Goal: Transaction & Acquisition: Book appointment/travel/reservation

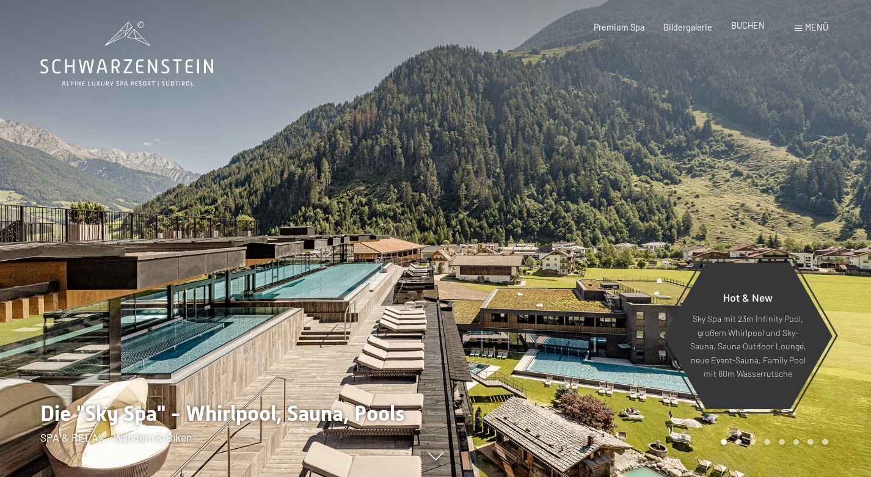
click at [744, 27] on span "BUCHEN" at bounding box center [748, 25] width 34 height 10
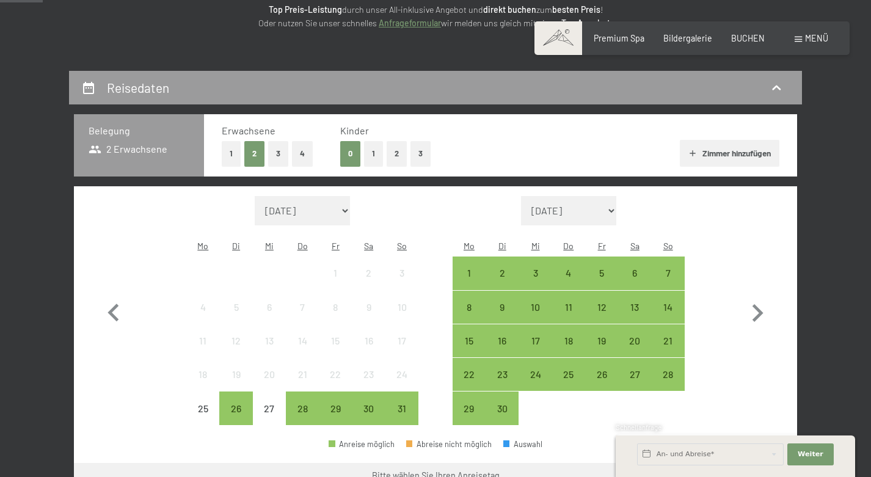
scroll to position [232, 0]
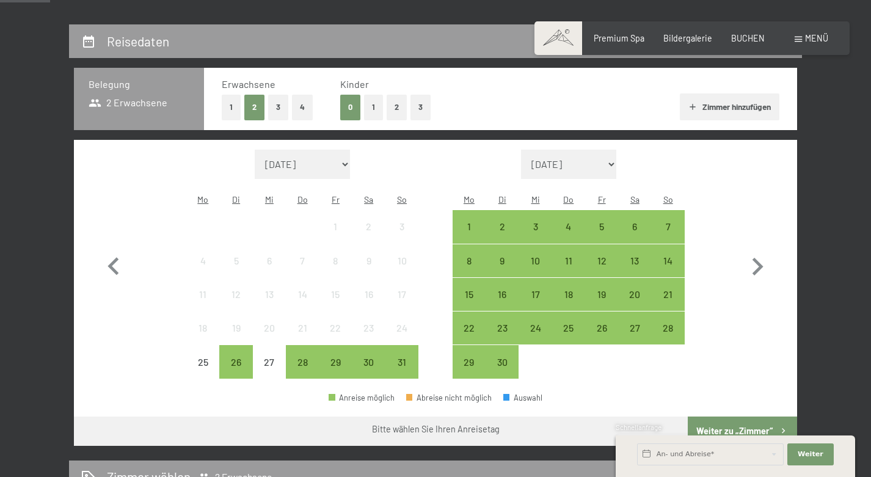
select select "2025-12-01"
select select "2026-01-01"
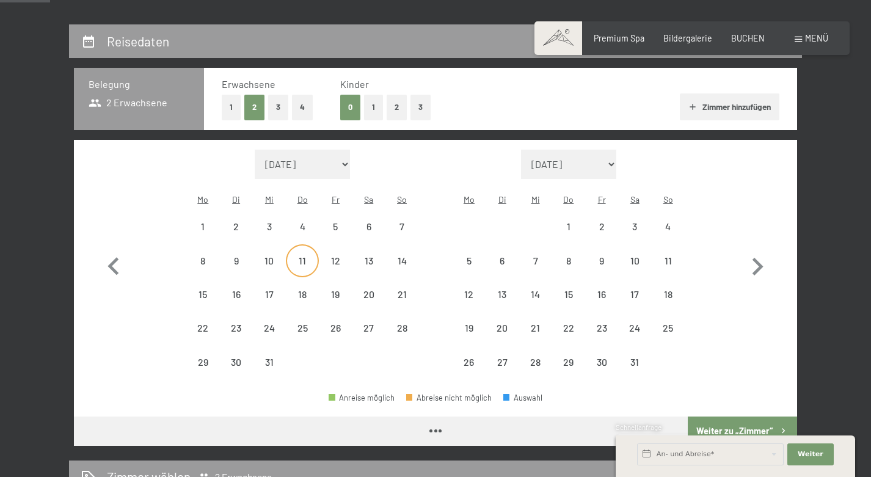
select select "2025-12-01"
select select "2026-01-01"
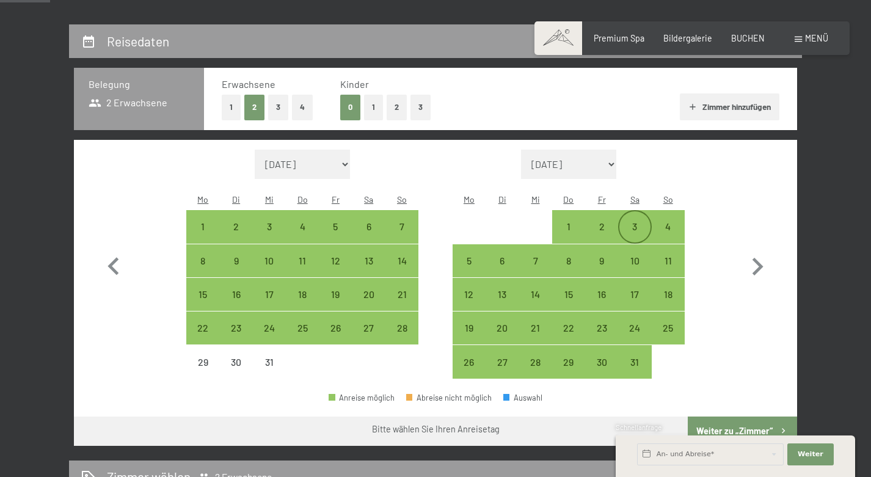
click at [621, 222] on div "3" at bounding box center [634, 237] width 31 height 31
select select "2025-12-01"
select select "2026-01-01"
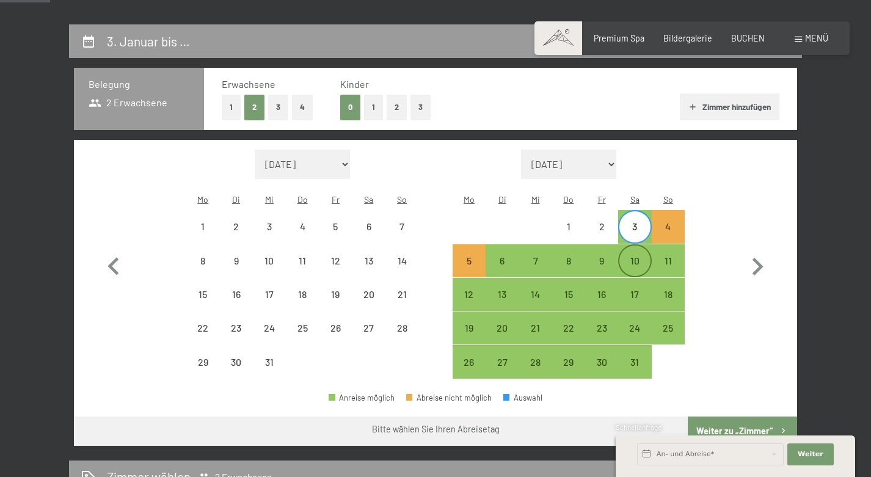
click at [625, 256] on div "10" at bounding box center [634, 271] width 31 height 31
select select "2025-12-01"
select select "2026-01-01"
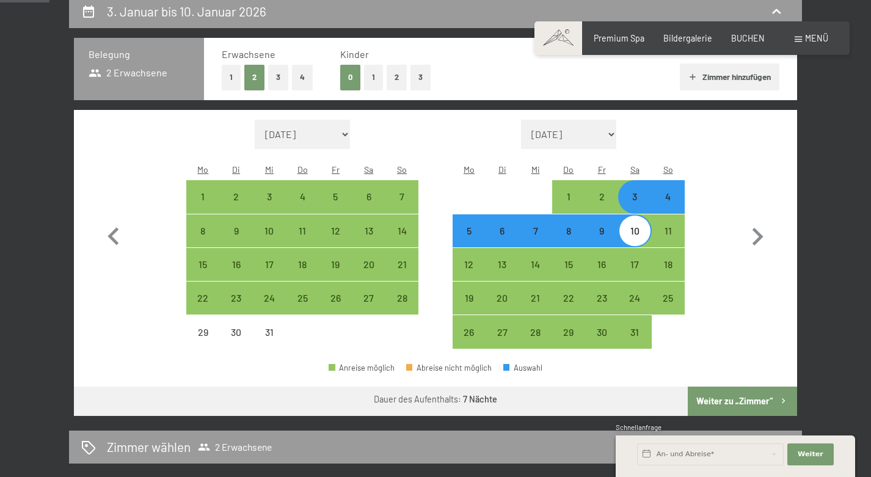
scroll to position [279, 0]
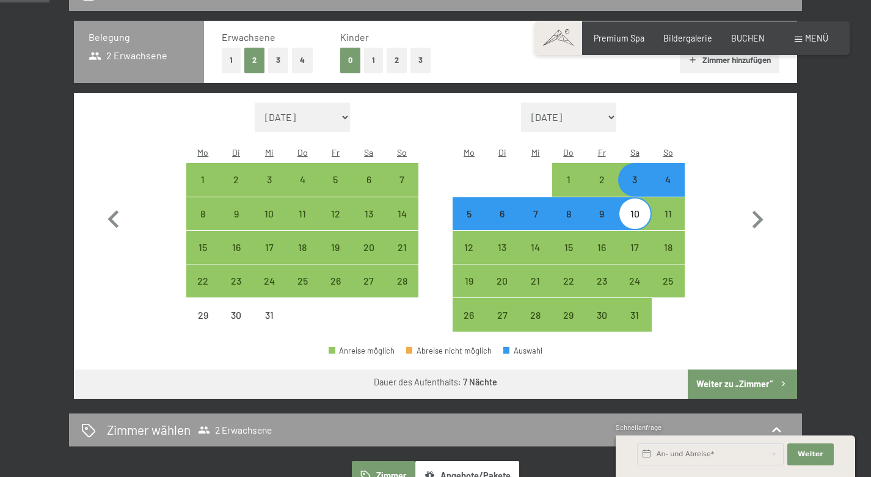
click at [713, 370] on button "Weiter zu „Zimmer“" at bounding box center [742, 384] width 109 height 29
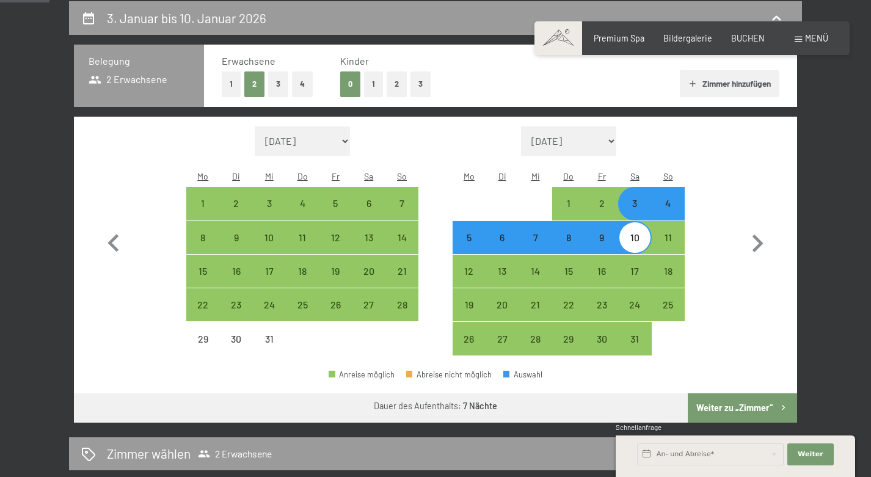
select select "2025-12-01"
select select "2026-01-01"
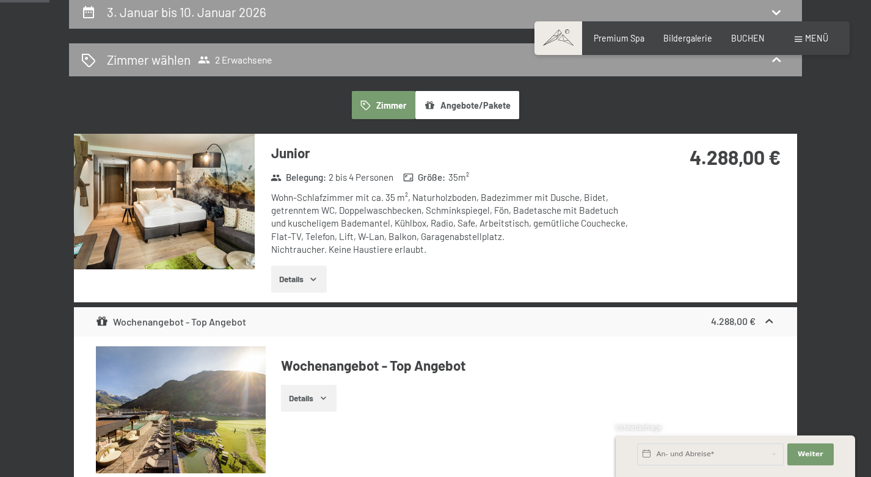
scroll to position [261, 0]
click at [318, 280] on icon "button" at bounding box center [313, 280] width 10 height 10
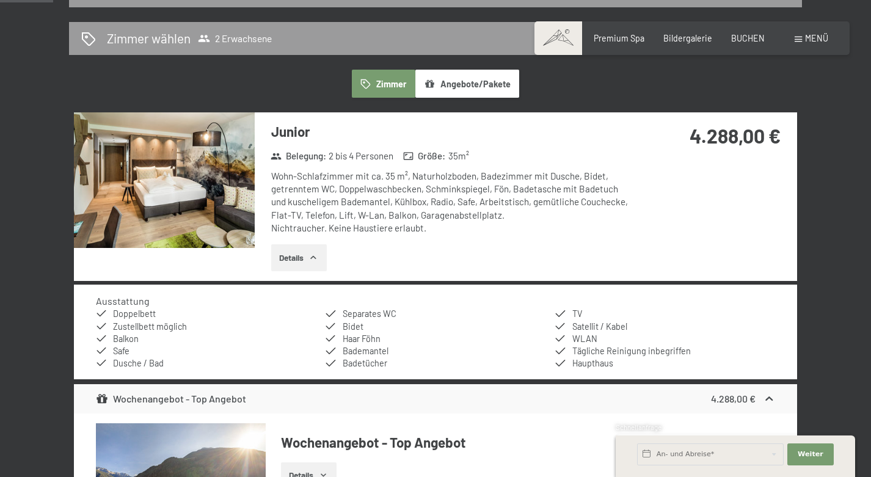
scroll to position [285, 0]
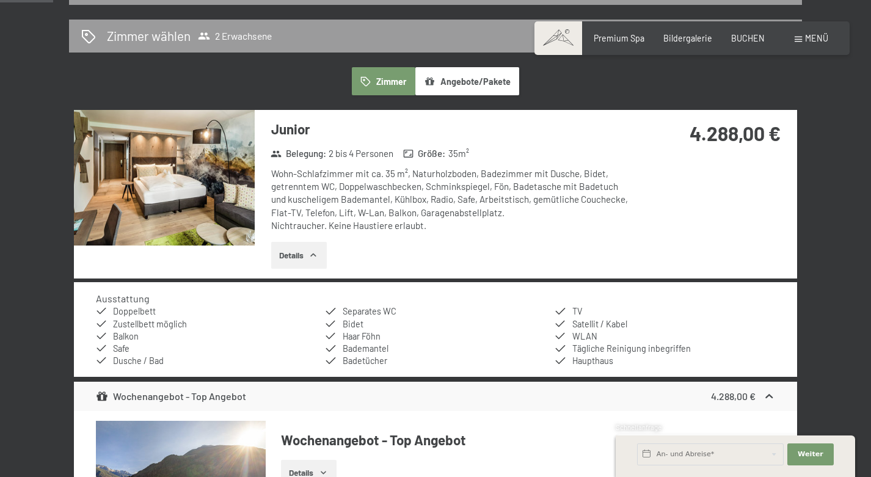
click at [465, 79] on button "Angebote/Pakete" at bounding box center [467, 81] width 104 height 28
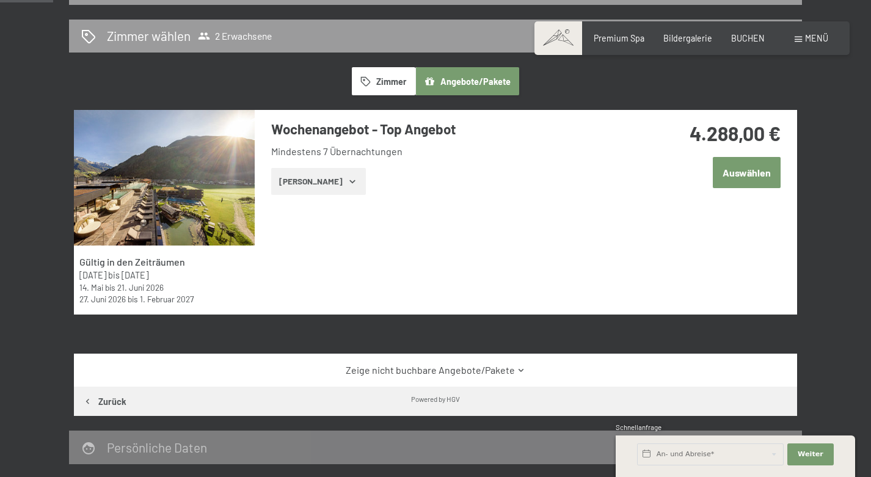
click at [373, 91] on button "Zimmer" at bounding box center [384, 81] width 64 height 28
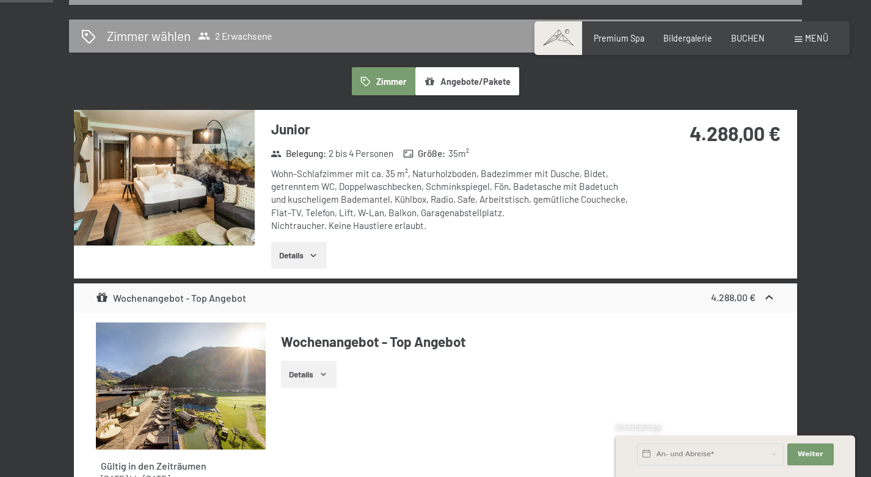
click at [446, 87] on button "Angebote/Pakete" at bounding box center [467, 81] width 104 height 28
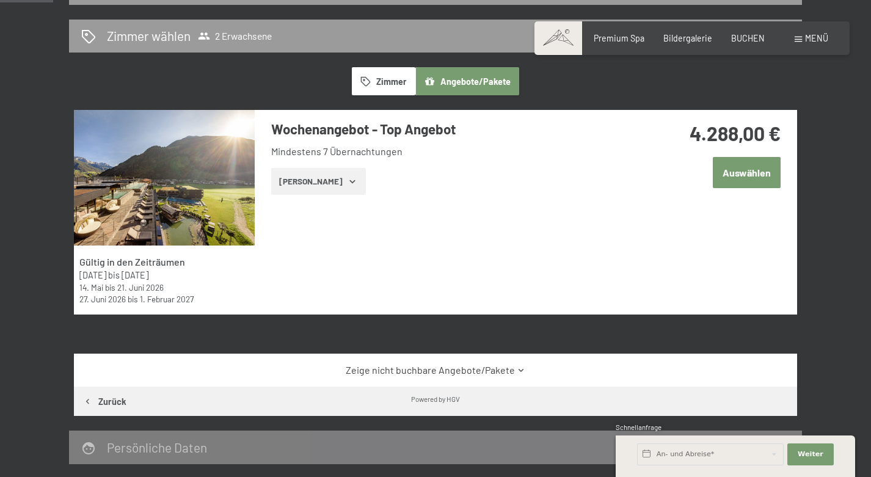
click at [308, 182] on button "Zeige Zimmer" at bounding box center [318, 181] width 95 height 27
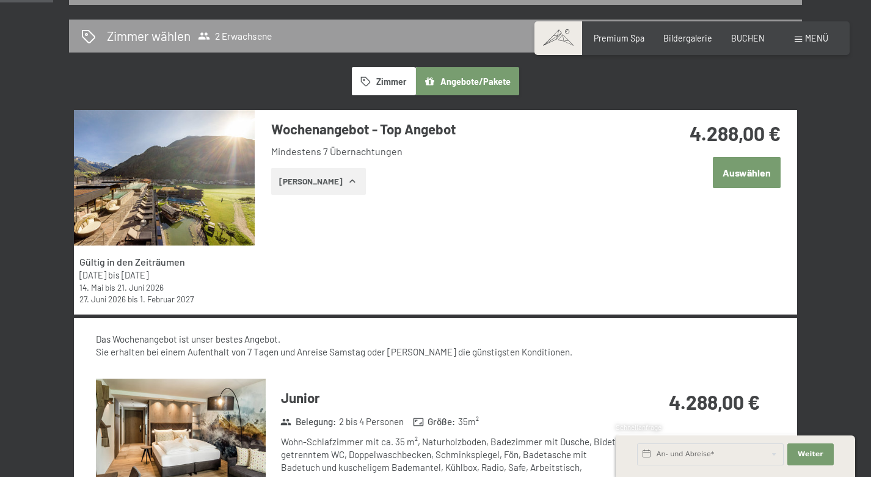
click at [308, 182] on button "Zeige Zimmer" at bounding box center [318, 181] width 95 height 27
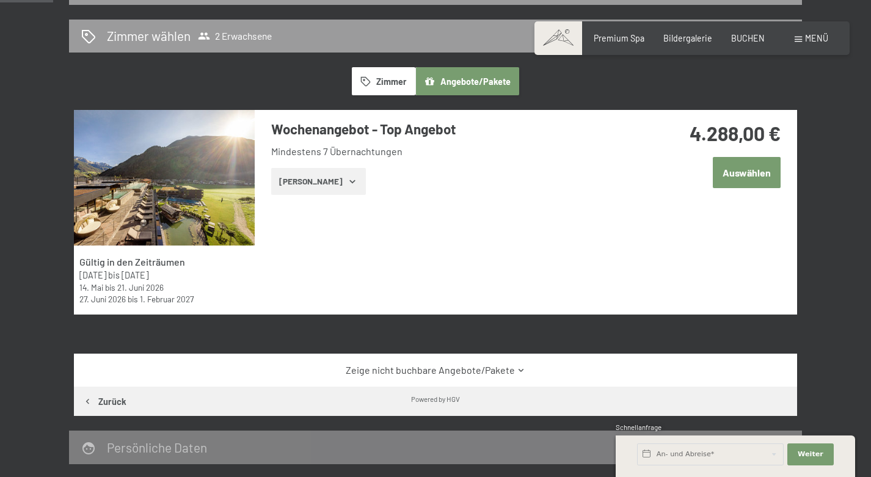
click at [308, 182] on button "Zeige Zimmer" at bounding box center [318, 181] width 95 height 27
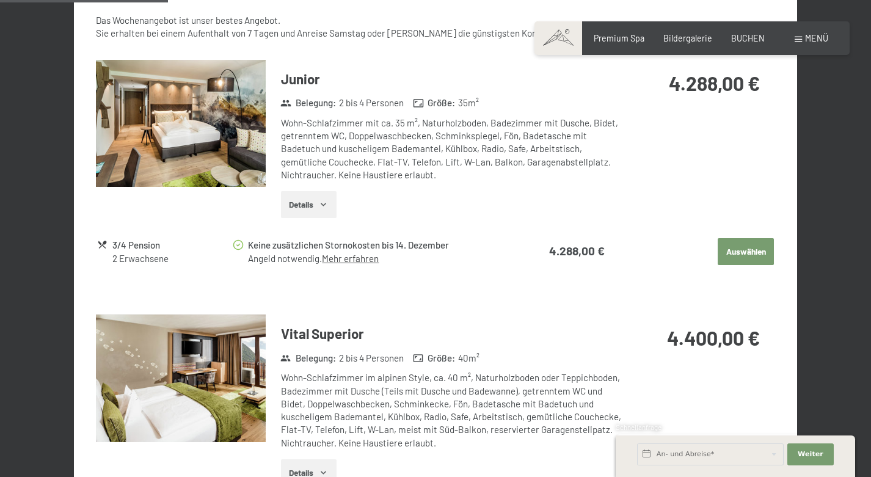
scroll to position [600, 0]
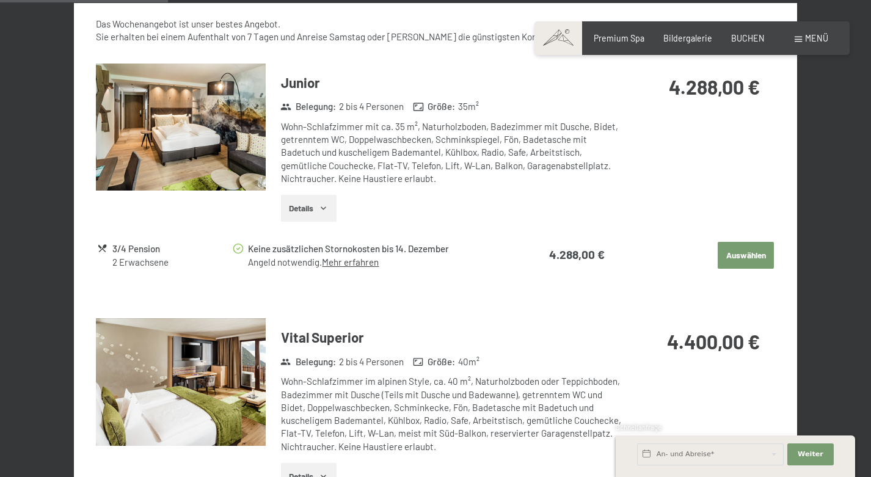
click at [740, 261] on button "Auswählen" at bounding box center [746, 255] width 56 height 27
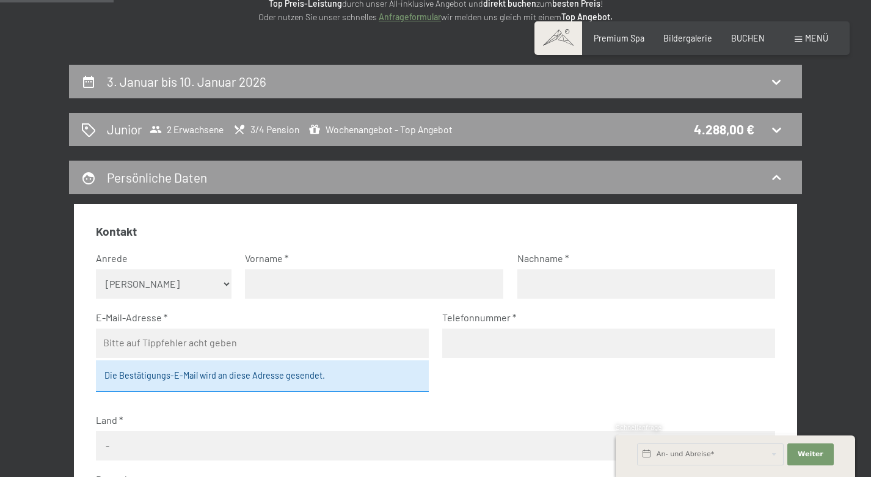
scroll to position [179, 0]
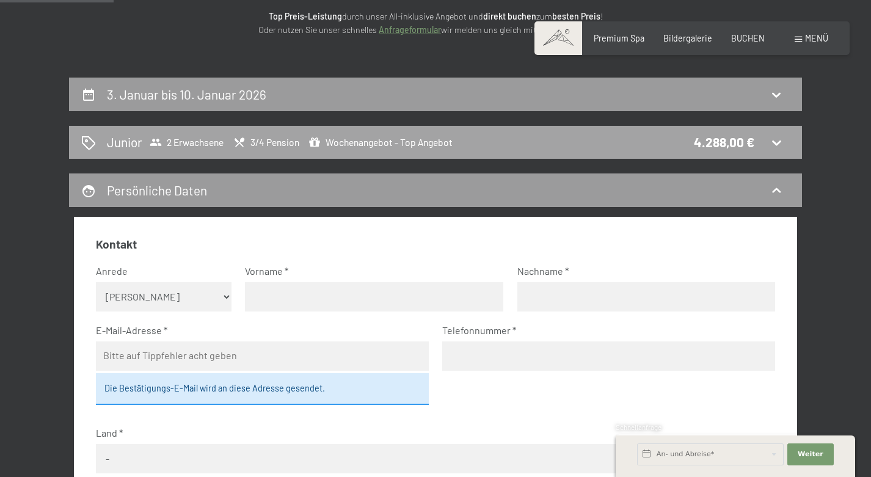
click at [261, 133] on span "Junior 2 Erwachsene 3/4 Pension Wochenangebot - Top Angebot" at bounding box center [280, 142] width 346 height 18
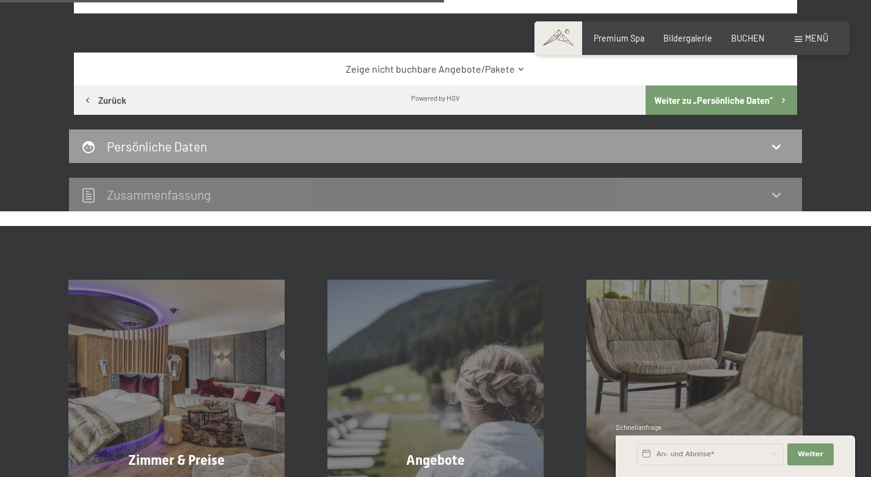
scroll to position [592, 0]
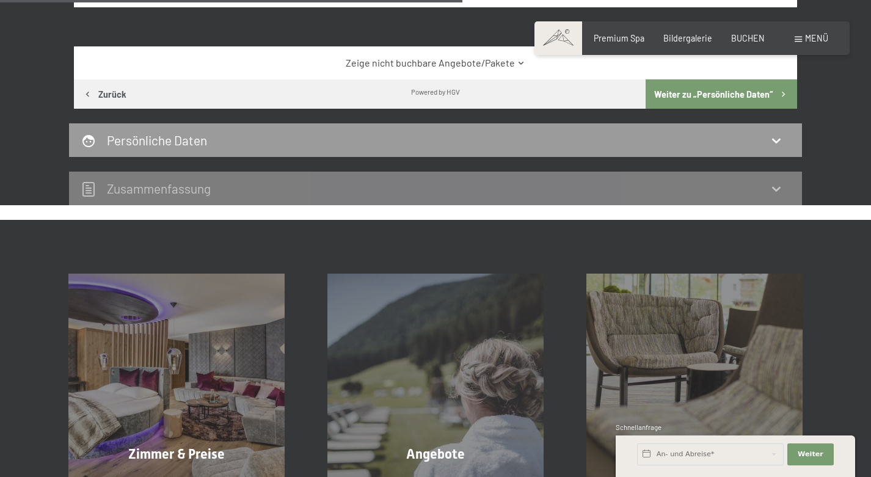
click at [348, 180] on div "Zusammen­fassung" at bounding box center [435, 189] width 708 height 18
click at [365, 198] on div "Zusammen­fassung" at bounding box center [435, 189] width 733 height 34
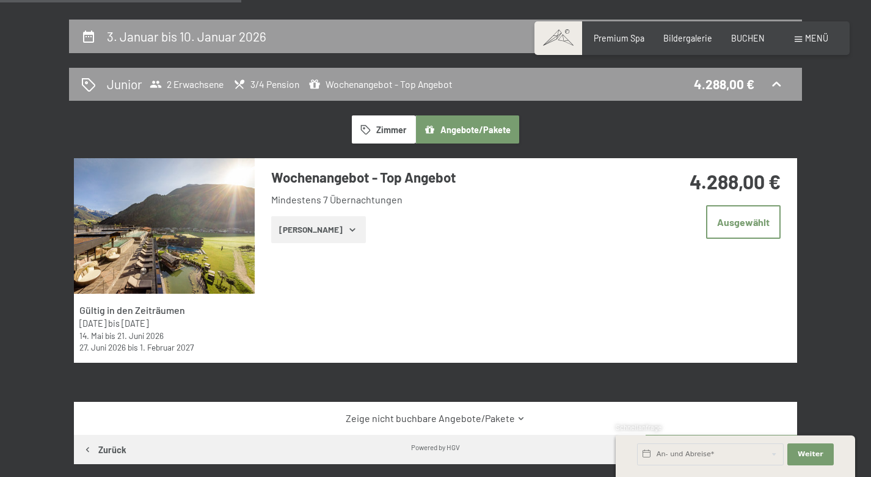
scroll to position [224, 0]
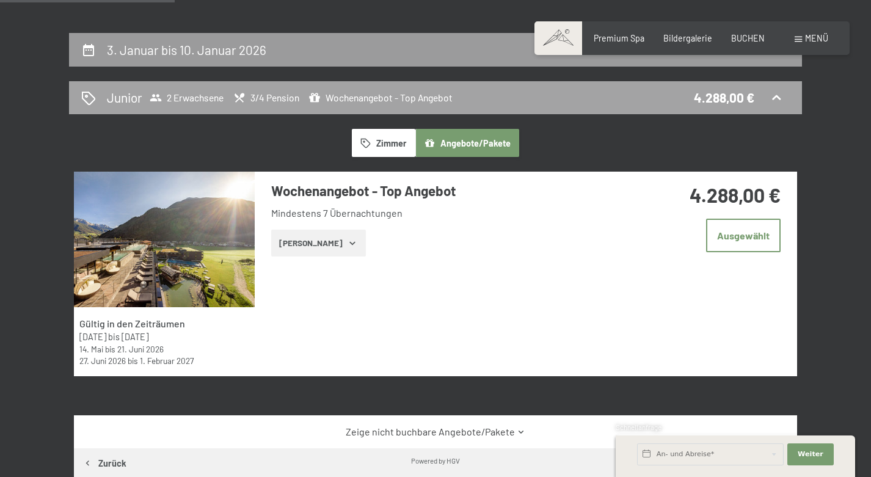
click at [271, 102] on span "3/4 Pension" at bounding box center [266, 98] width 66 height 12
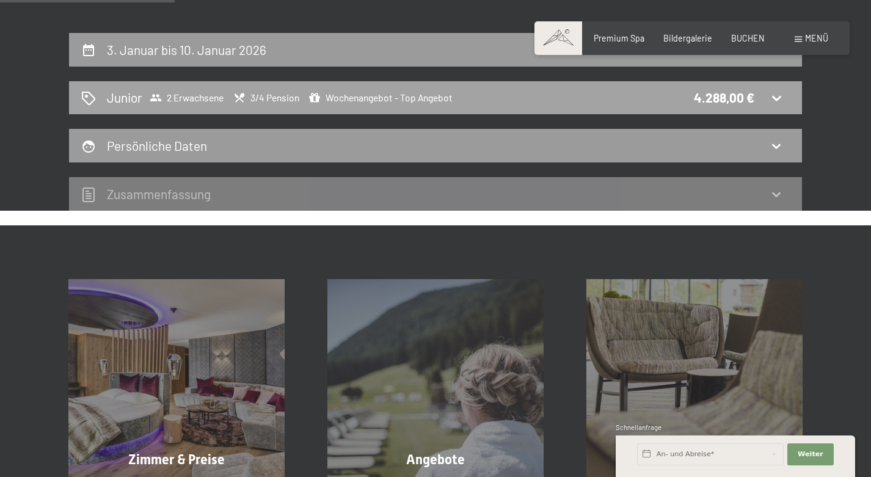
click at [271, 102] on span "3/4 Pension" at bounding box center [266, 98] width 66 height 12
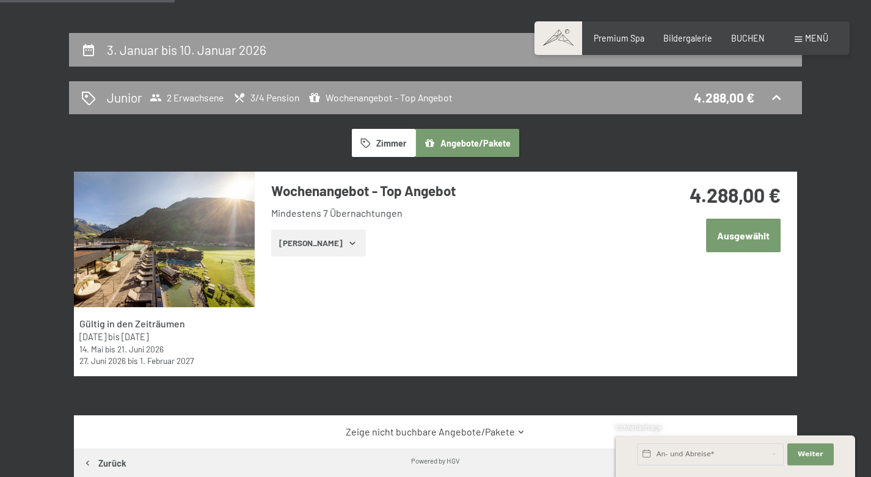
click at [740, 236] on button "Ausgewählt" at bounding box center [743, 236] width 75 height 34
click at [740, 236] on button "Auswählen" at bounding box center [747, 234] width 68 height 31
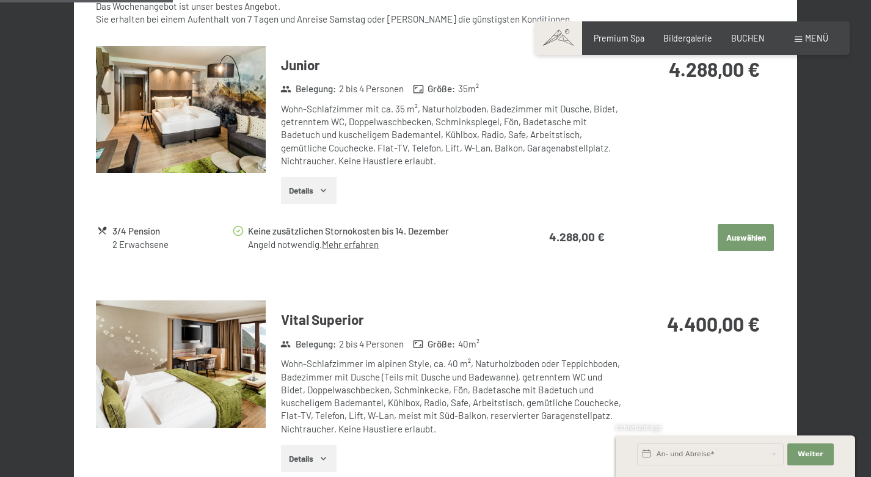
scroll to position [571, 0]
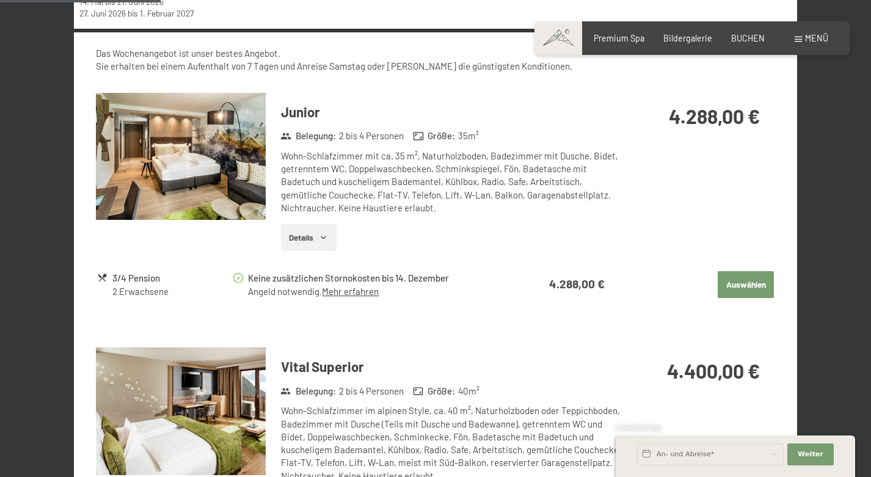
click at [365, 291] on link "Mehr erfahren" at bounding box center [350, 291] width 57 height 11
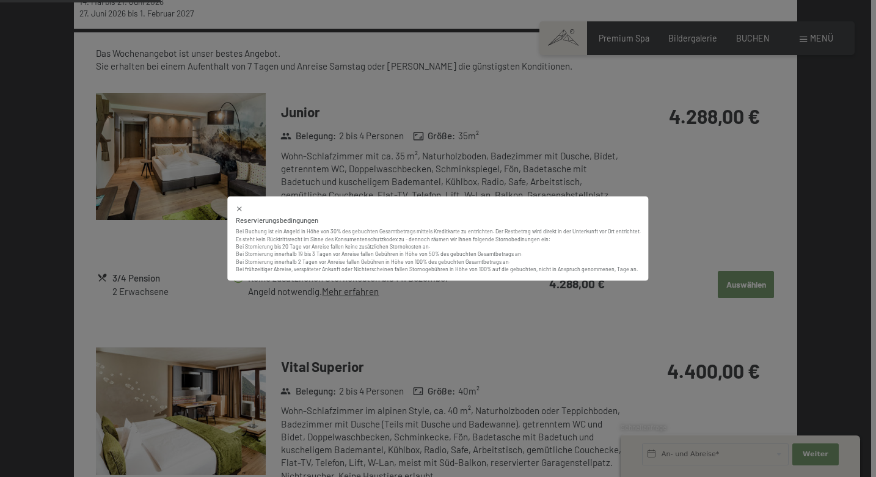
click at [750, 174] on div "Reservierungsbedingungen Bei Buchung ist ein Angeld in Höhe von 30% des gebucht…" at bounding box center [438, 238] width 876 height 477
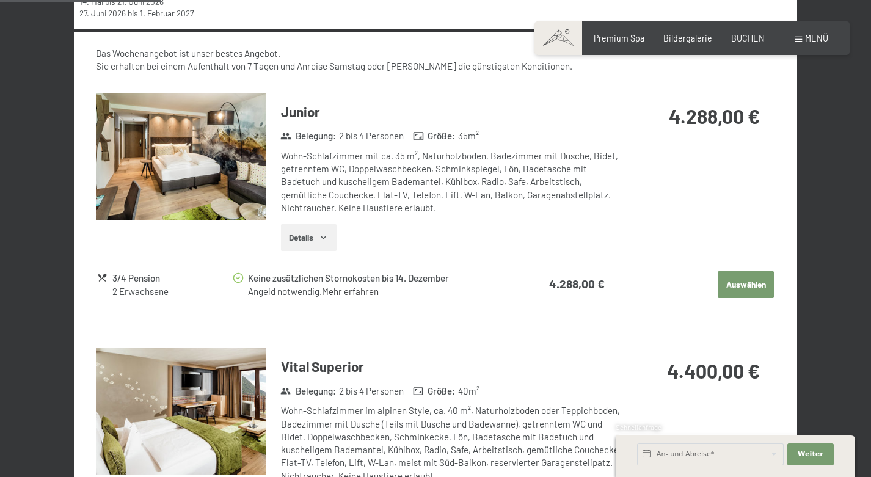
click at [760, 280] on button "Auswählen" at bounding box center [746, 284] width 56 height 27
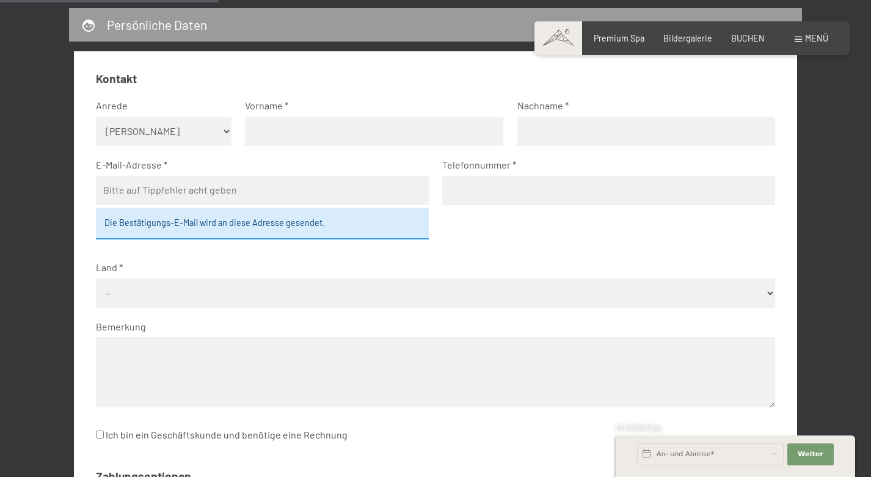
scroll to position [340, 0]
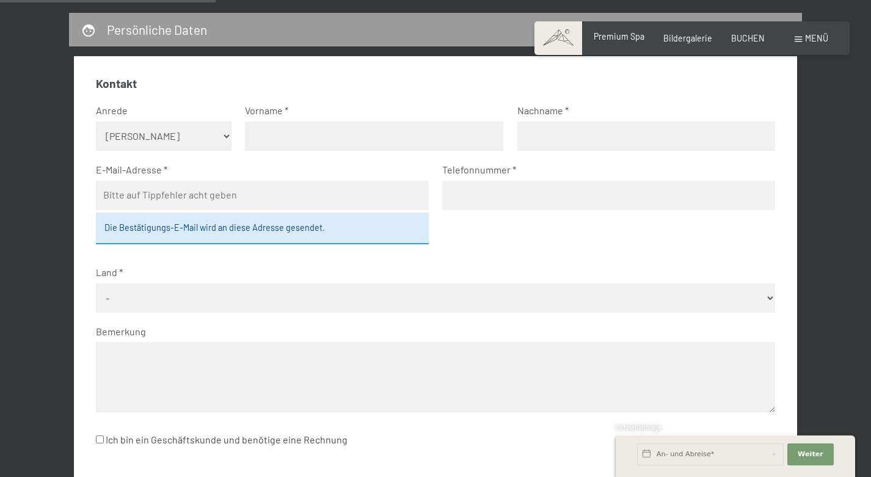
click at [627, 33] on span "Premium Spa" at bounding box center [619, 36] width 51 height 10
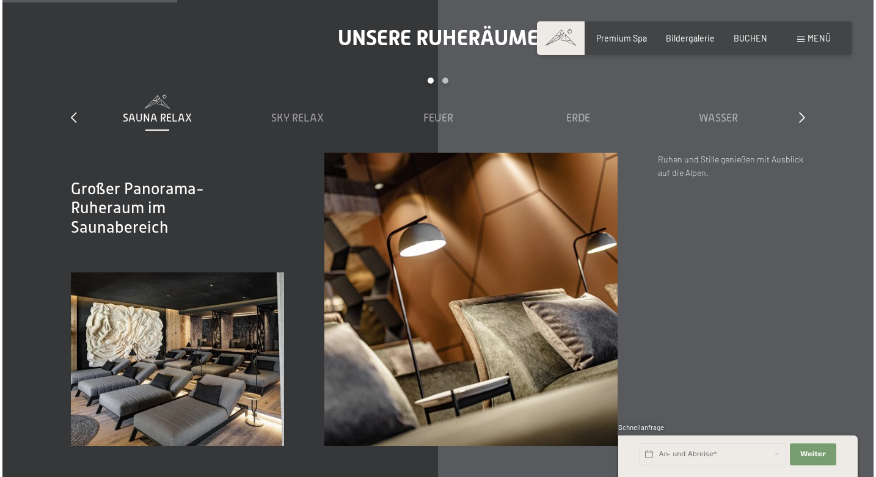
scroll to position [1532, 0]
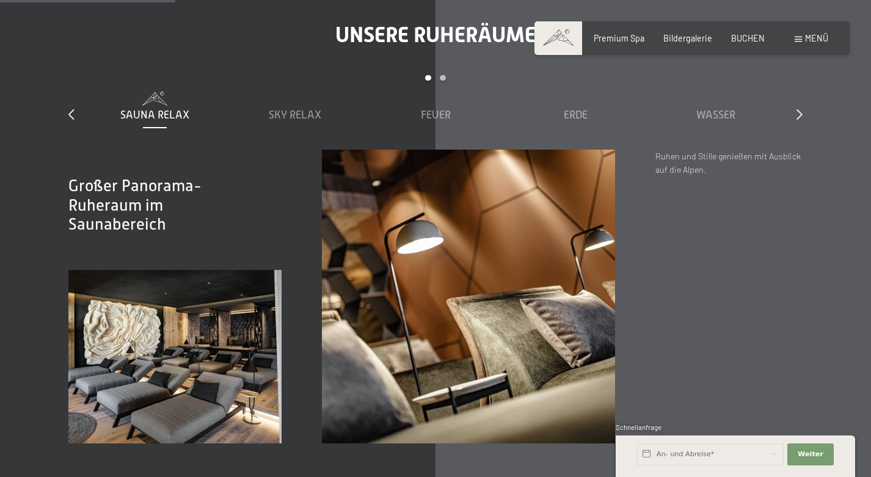
click at [798, 39] on span at bounding box center [798, 39] width 7 height 5
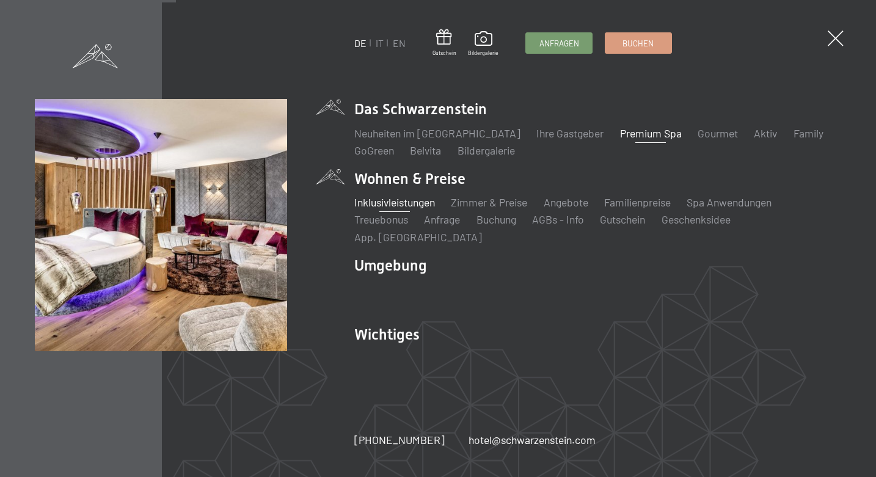
click at [417, 209] on link "Inklusivleistungen" at bounding box center [394, 201] width 81 height 13
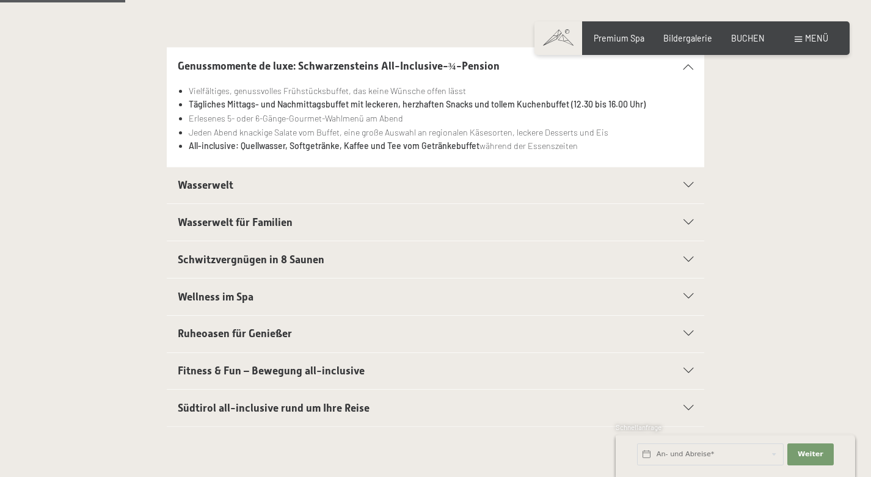
scroll to position [290, 0]
click at [269, 169] on div "Wasserwelt" at bounding box center [436, 184] width 516 height 37
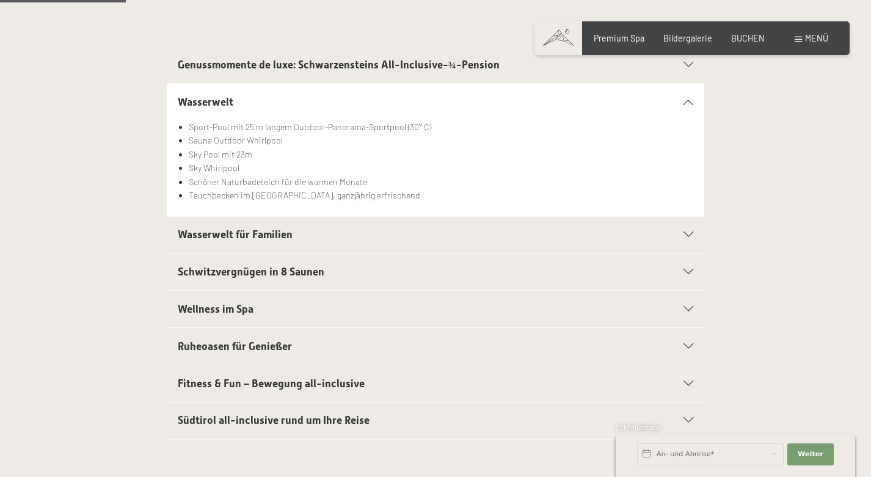
click at [250, 228] on span "Wasserwelt für Familien" at bounding box center [235, 234] width 115 height 12
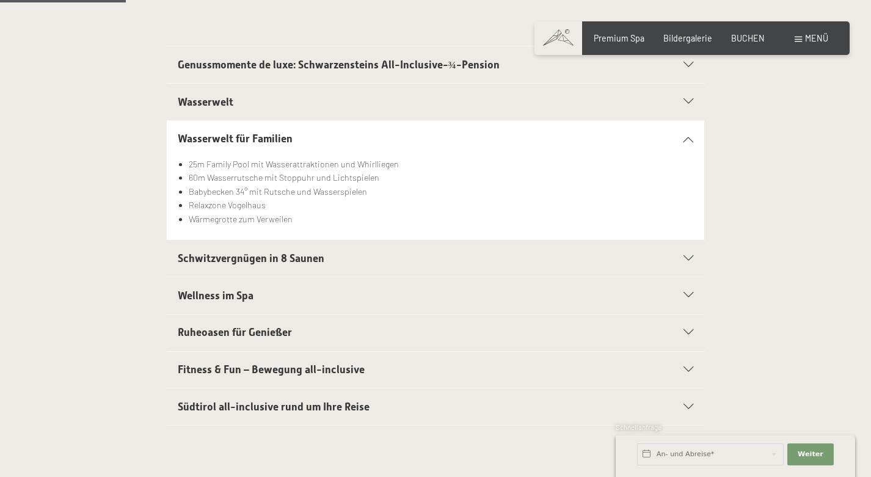
click at [249, 261] on span "Schwitzvergnügen in 8 Saunen" at bounding box center [251, 258] width 147 height 12
